Goal: Information Seeking & Learning: Check status

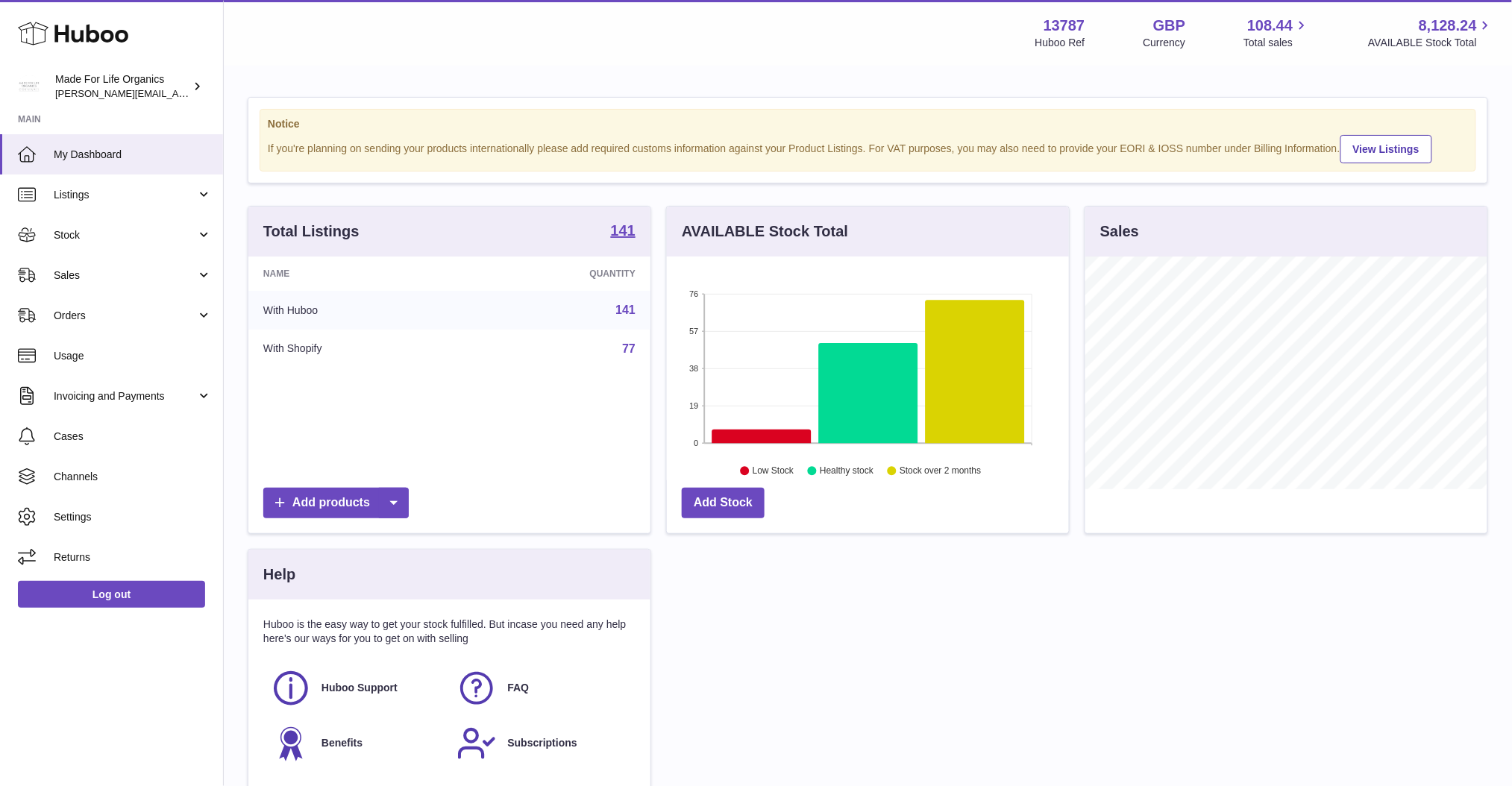
scroll to position [232, 402]
click at [165, 231] on span "Stock" at bounding box center [124, 235] width 143 height 14
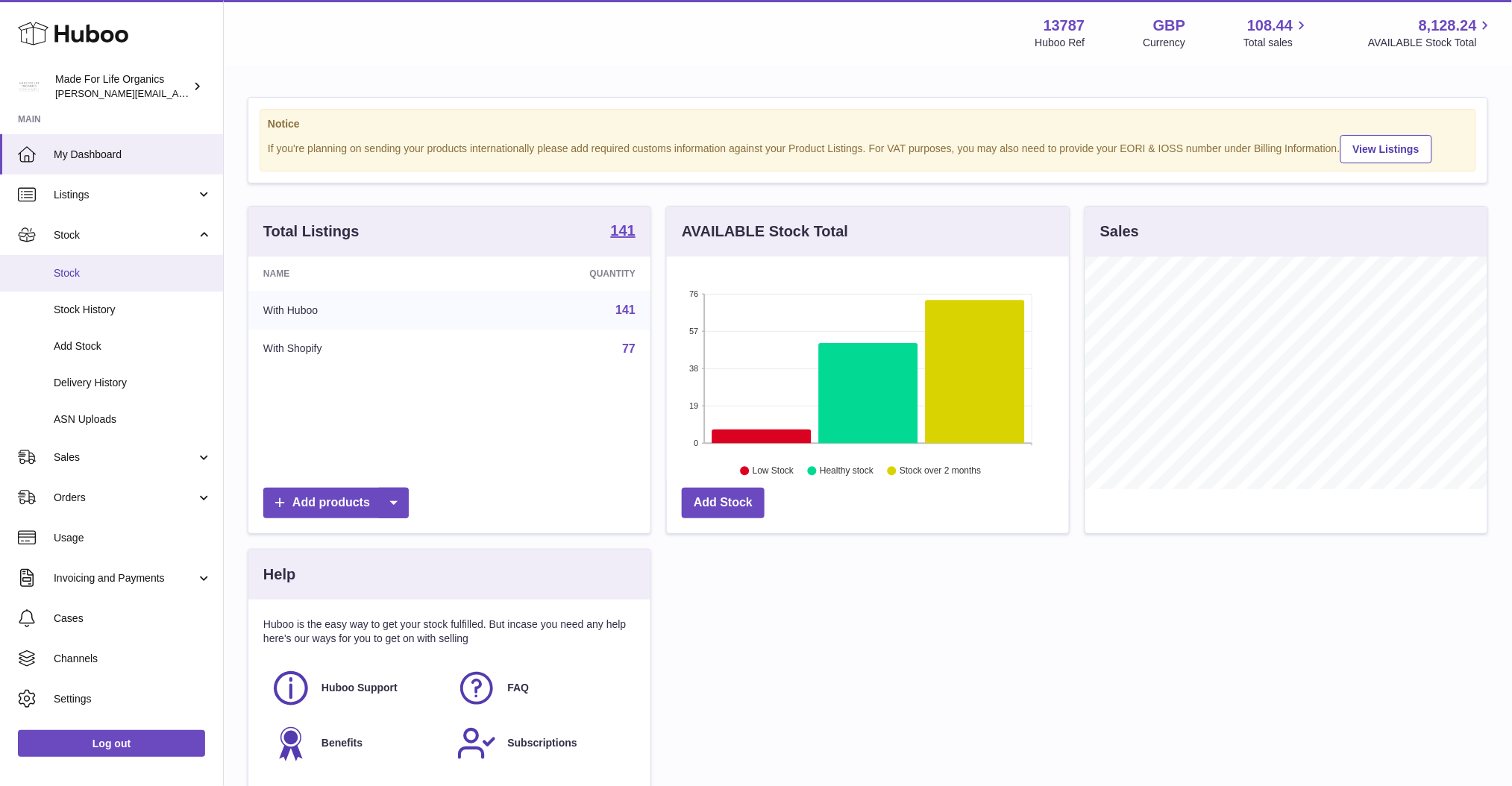
click at [131, 276] on span "Stock" at bounding box center [132, 273] width 158 height 14
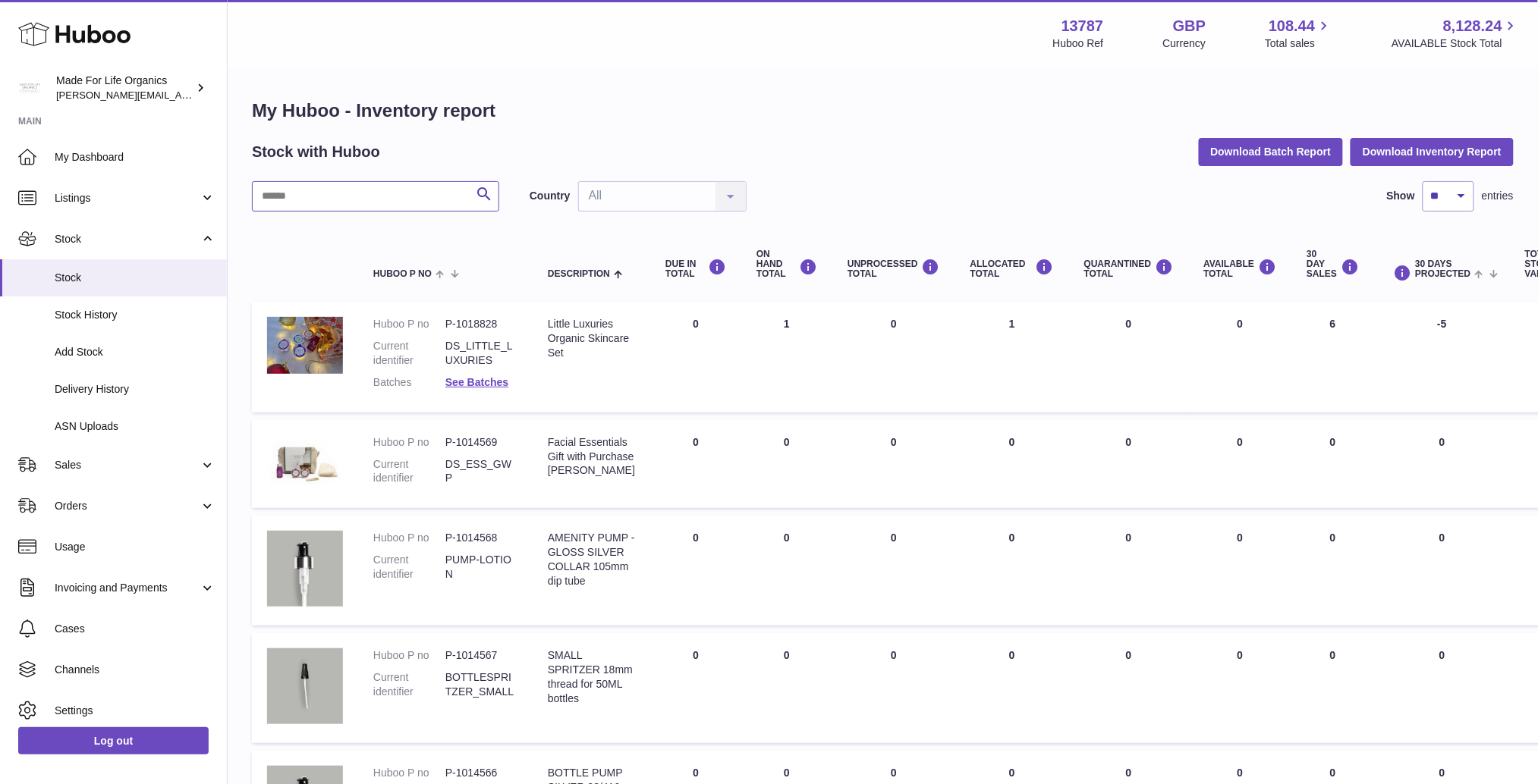
click at [337, 204] on input "text" at bounding box center [376, 196] width 247 height 30
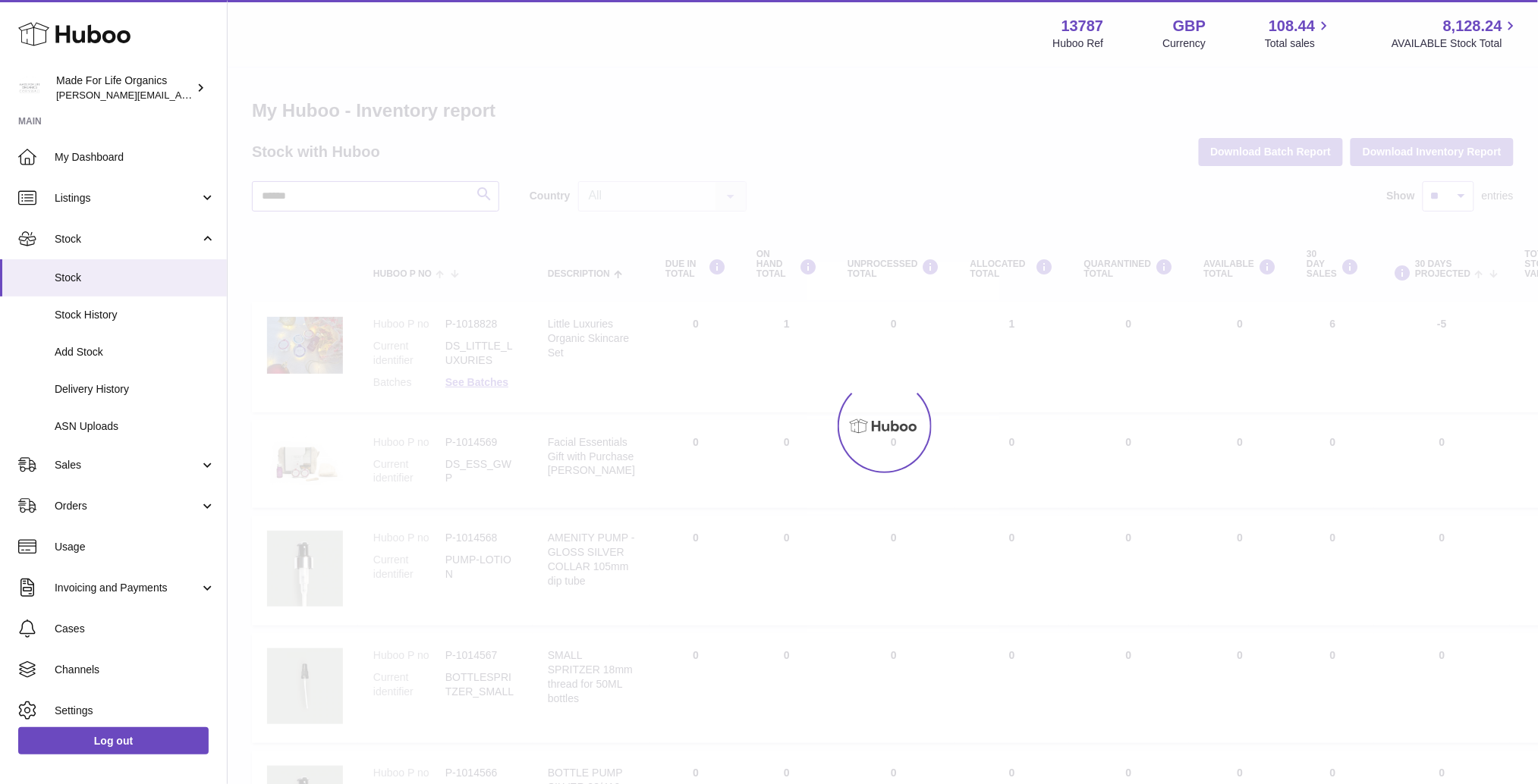
type input "******"
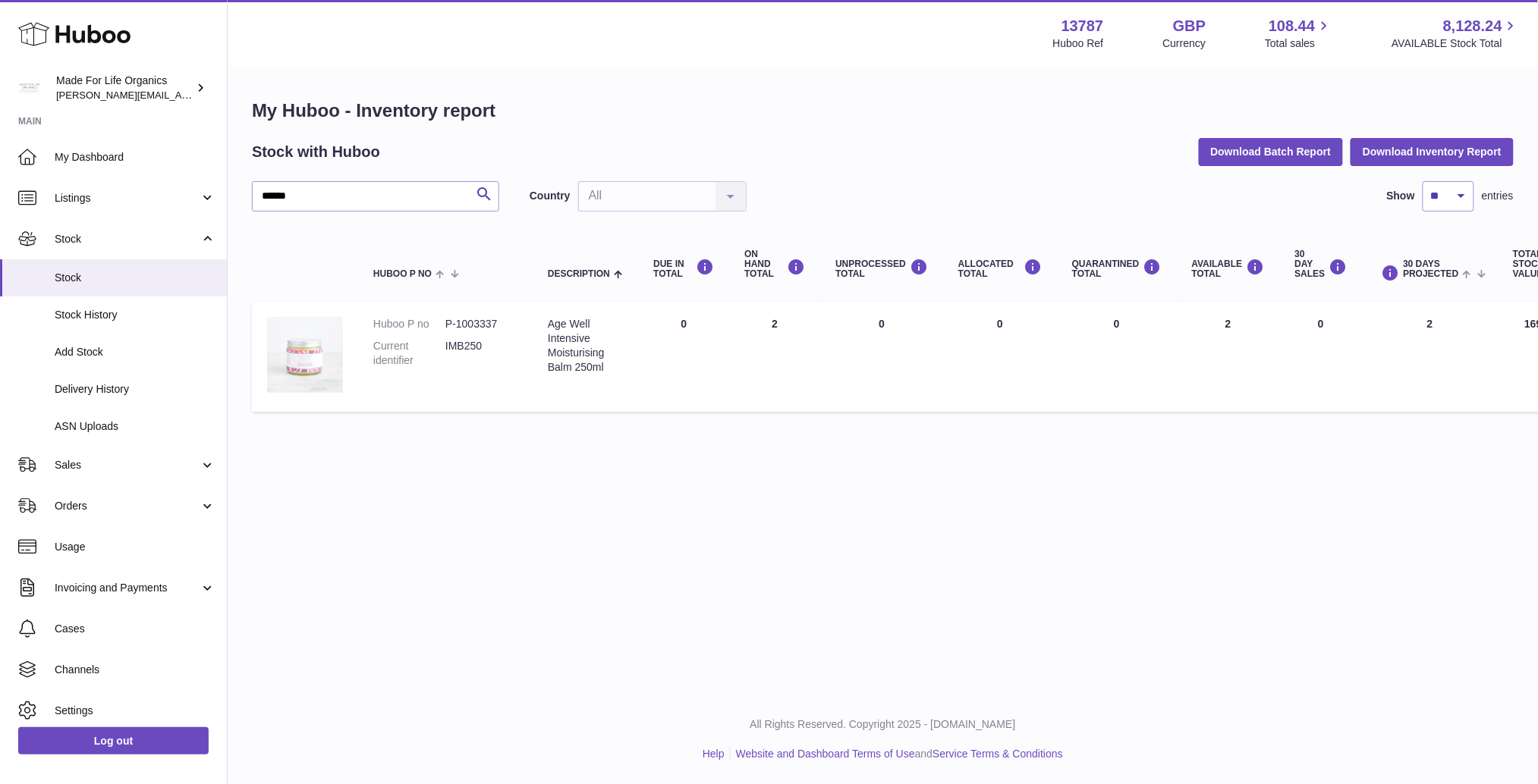
click at [338, 356] on img at bounding box center [305, 355] width 76 height 76
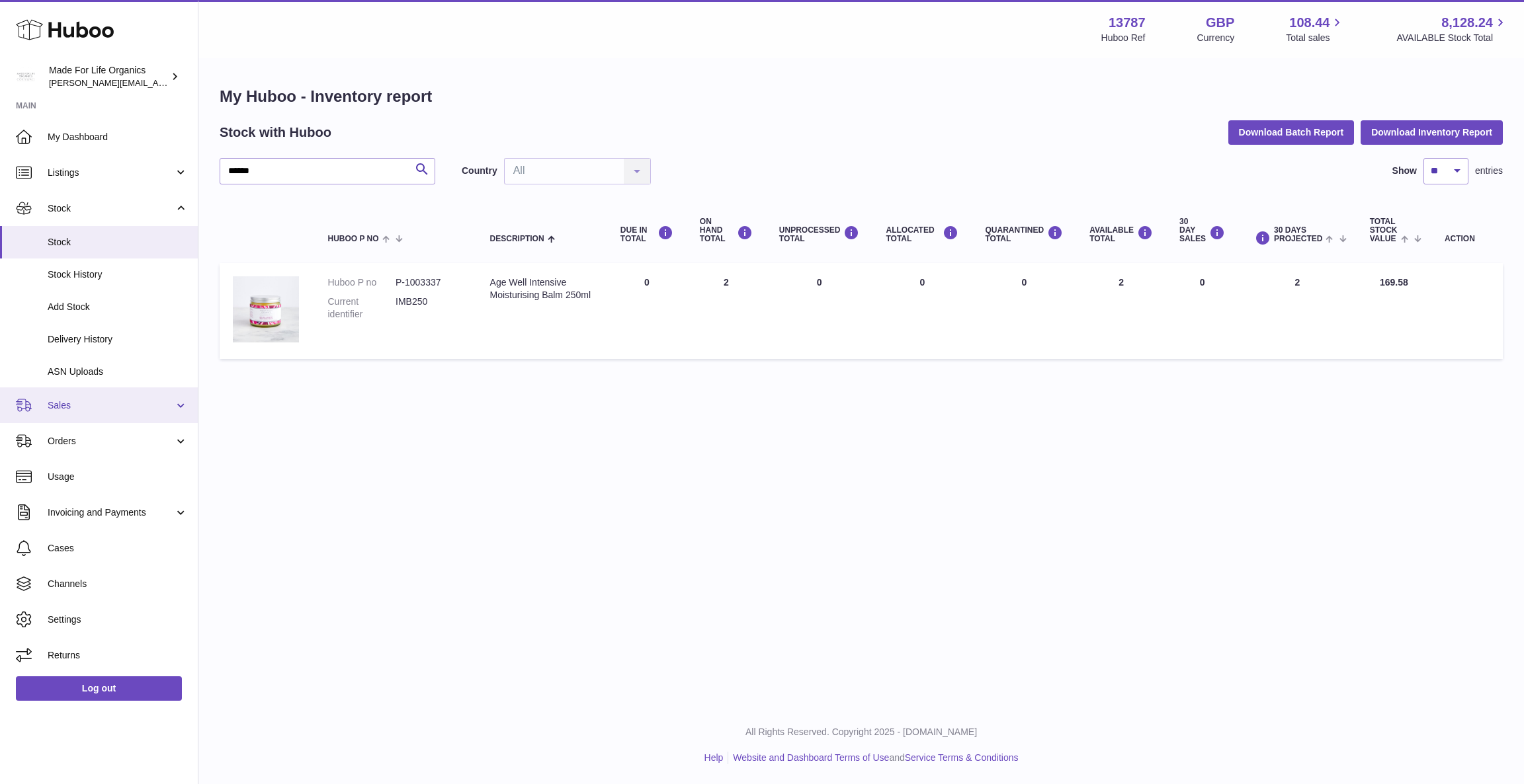
click at [126, 406] on span "Sales" at bounding box center [110, 405] width 127 height 13
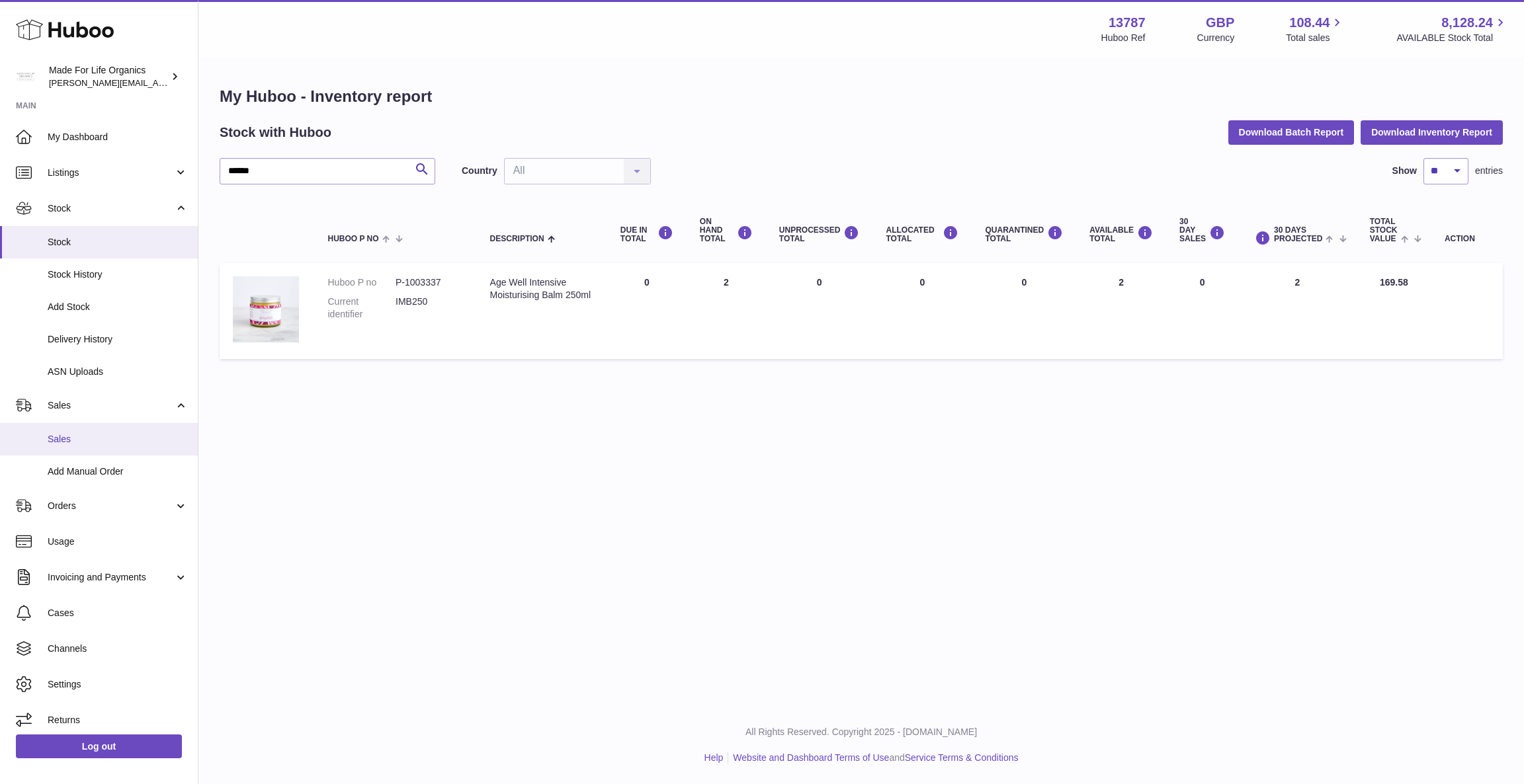
click at [48, 438] on span "Sales" at bounding box center [117, 439] width 140 height 13
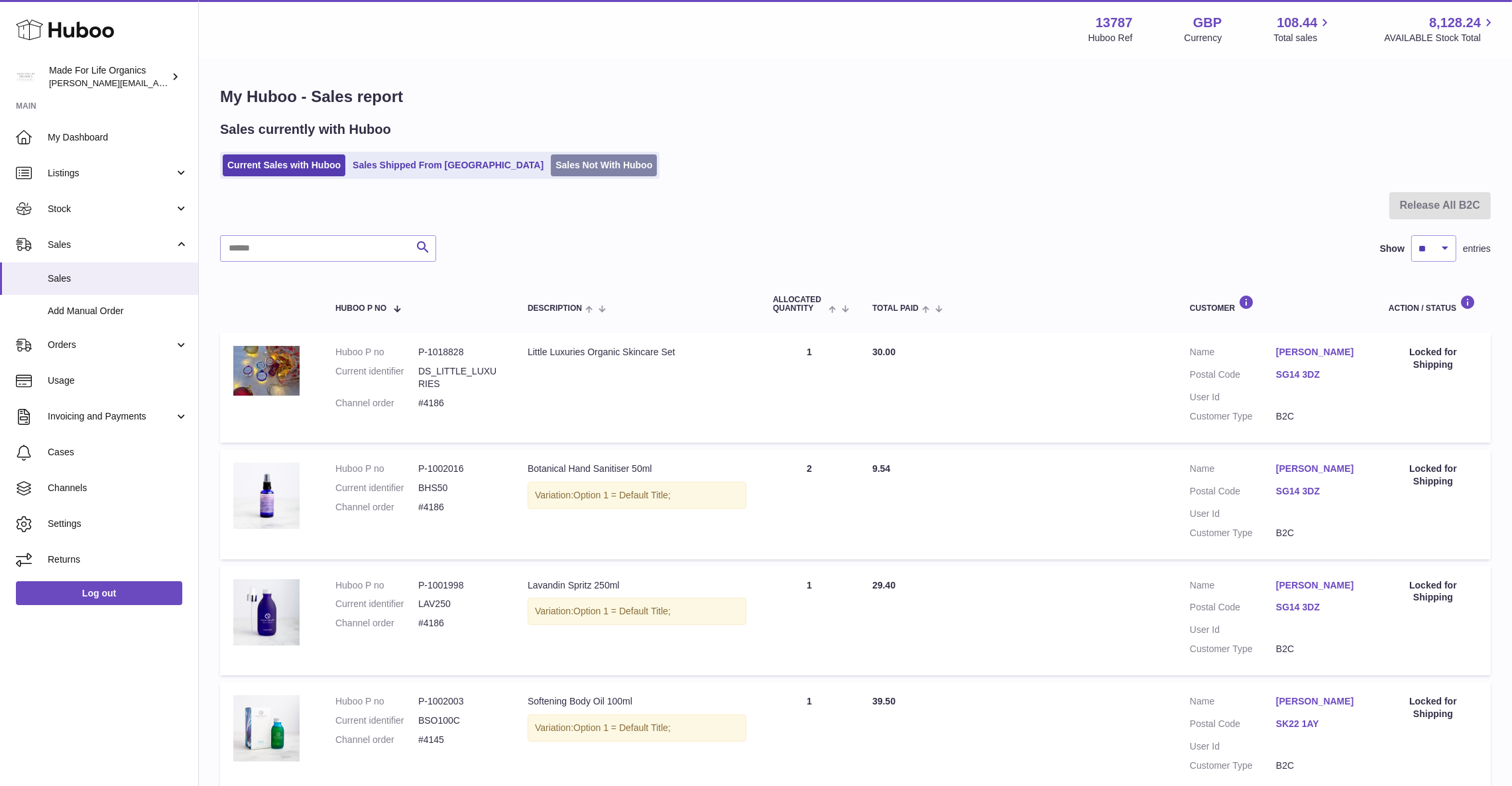
click at [551, 157] on link "Sales Not With Huboo" at bounding box center [603, 165] width 106 height 22
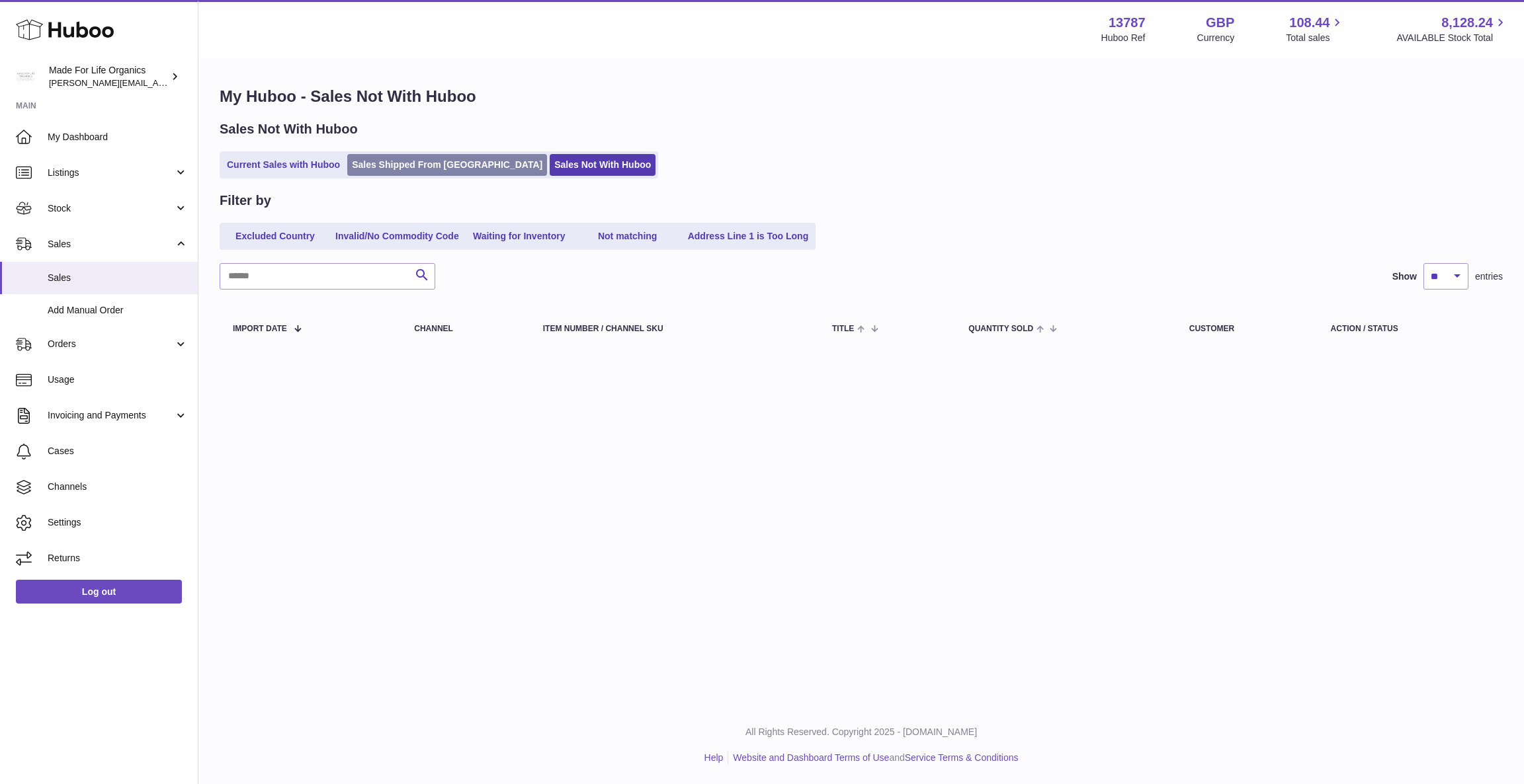
click at [400, 162] on link "Sales Shipped From Huboo" at bounding box center [447, 165] width 200 height 22
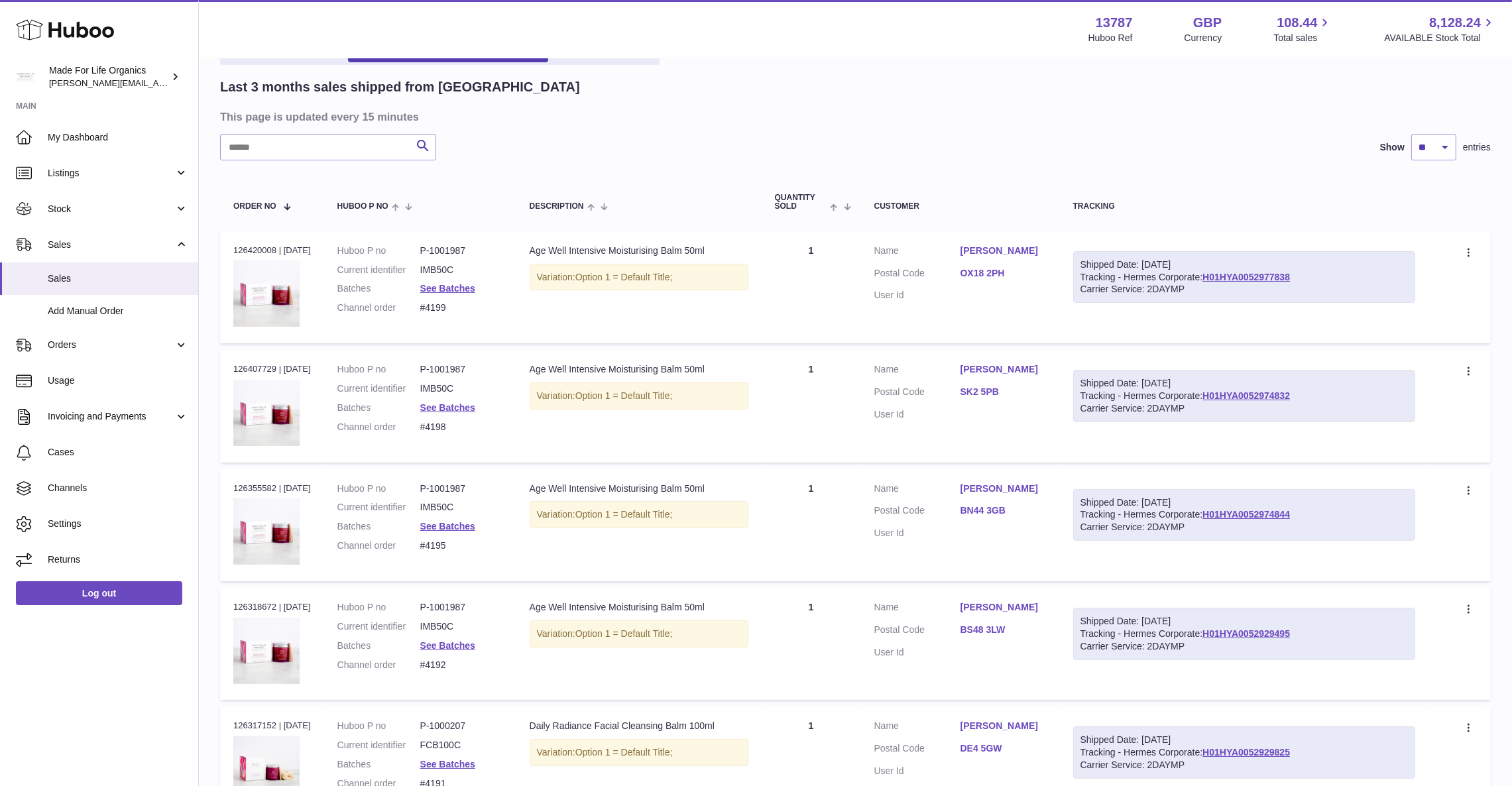
scroll to position [53, 0]
